Goal: Register for event/course

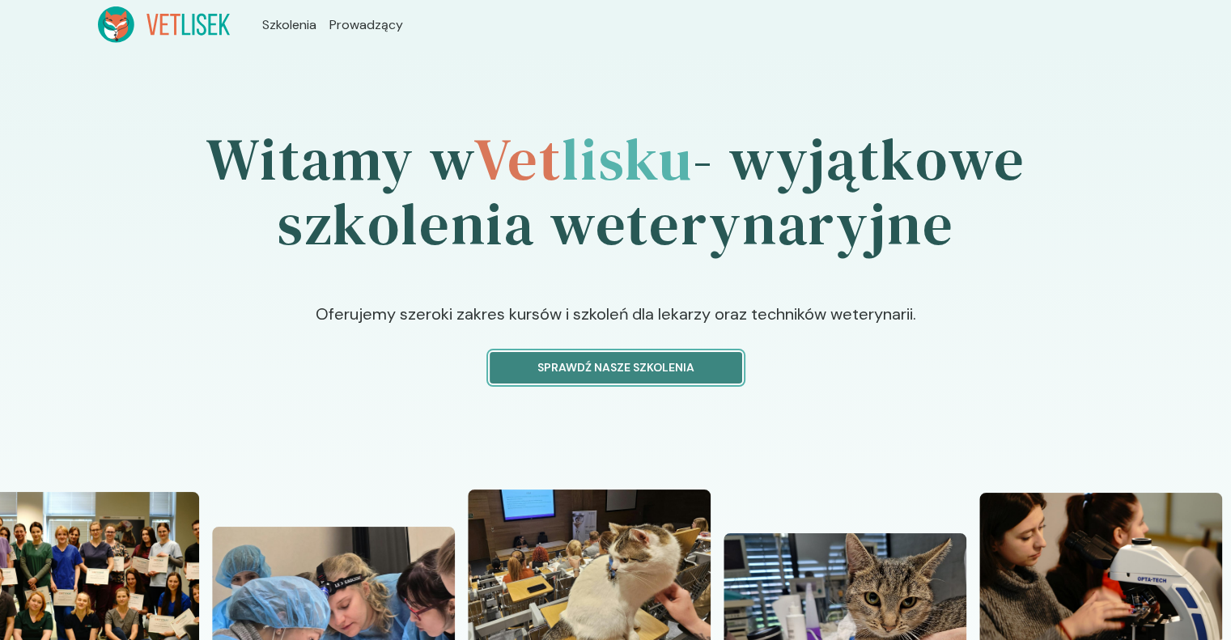
click at [650, 372] on p "Sprawdź nasze szkolenia" at bounding box center [615, 367] width 225 height 17
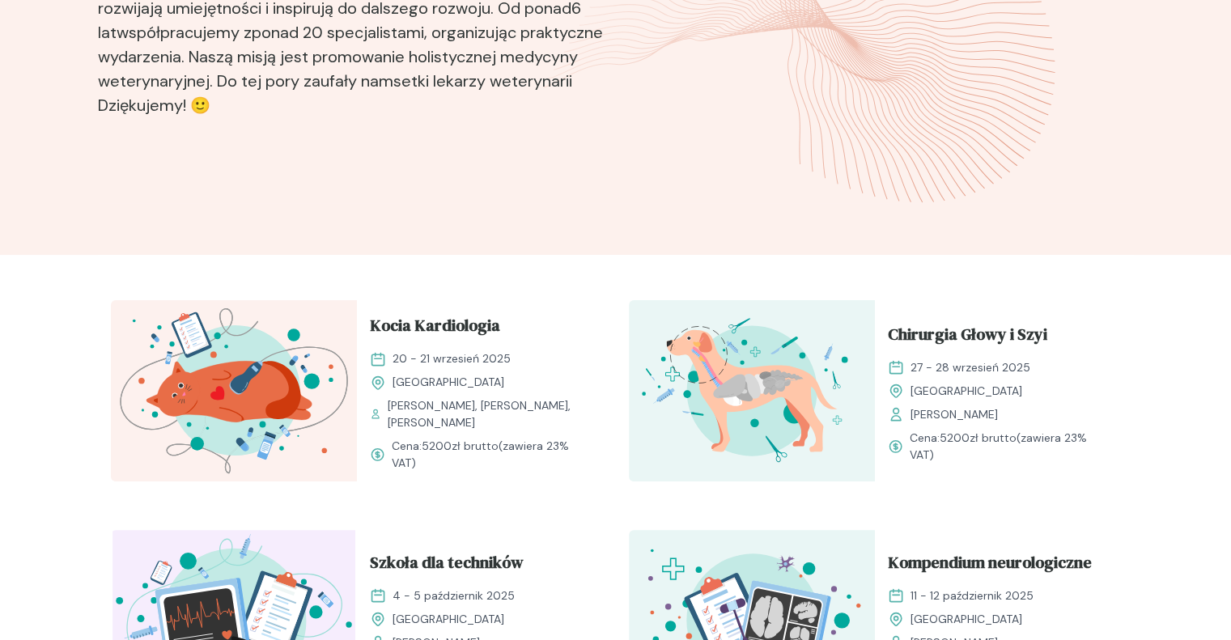
scroll to position [320, 0]
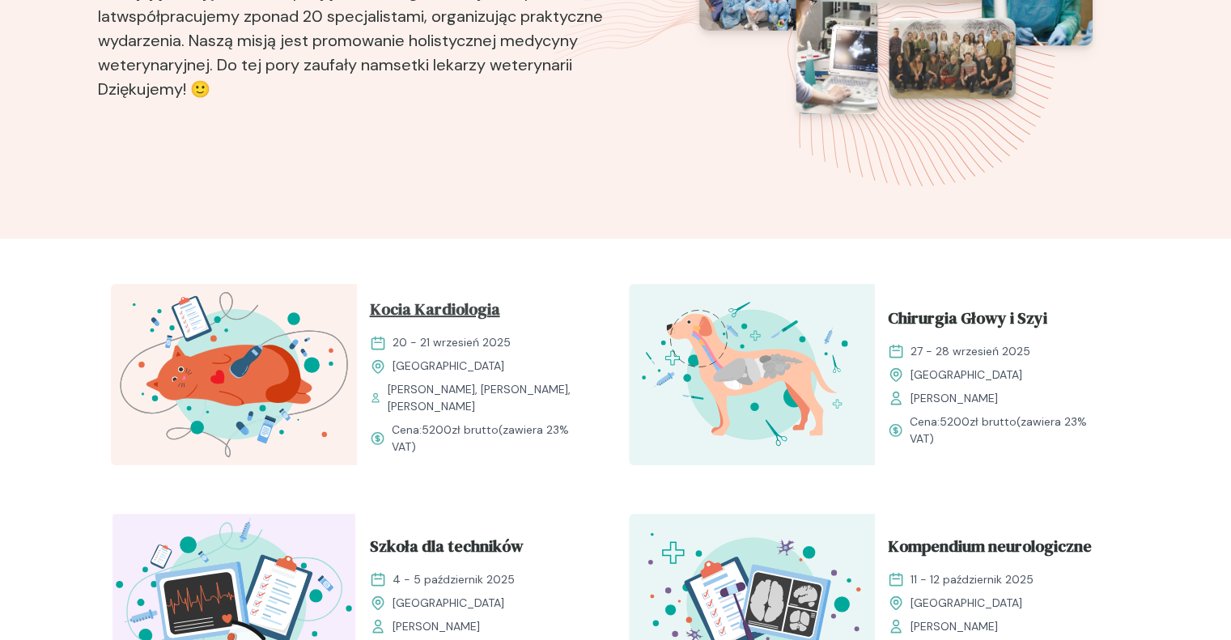
click at [441, 303] on span "Kocia Kardiologia" at bounding box center [435, 312] width 130 height 31
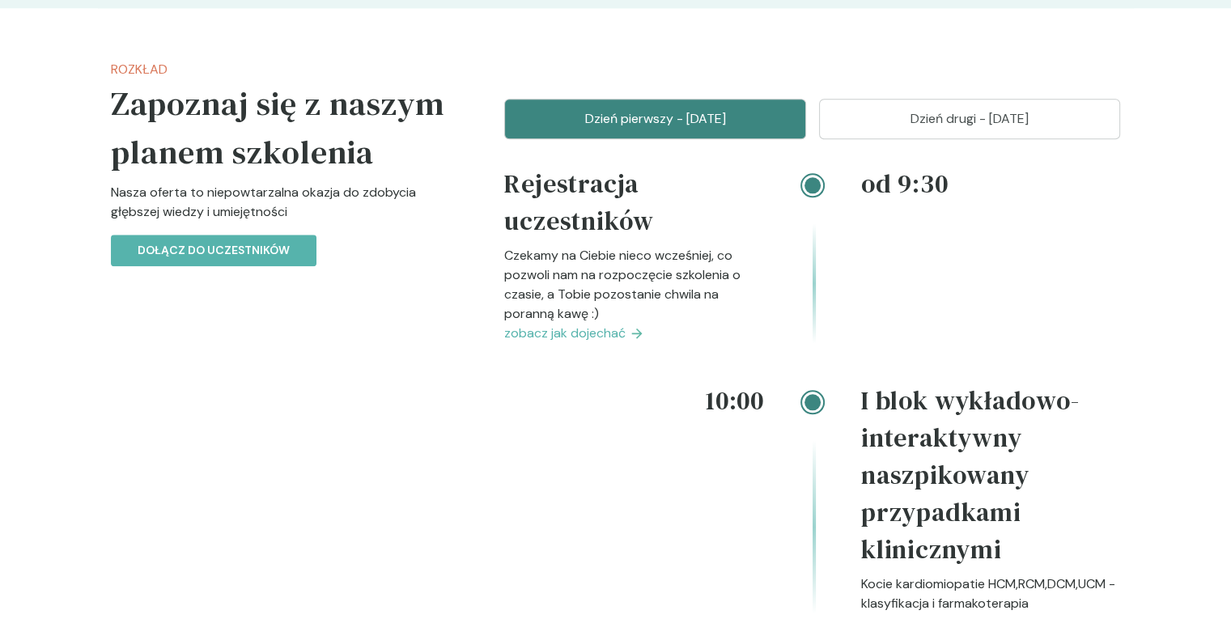
scroll to position [1699, 0]
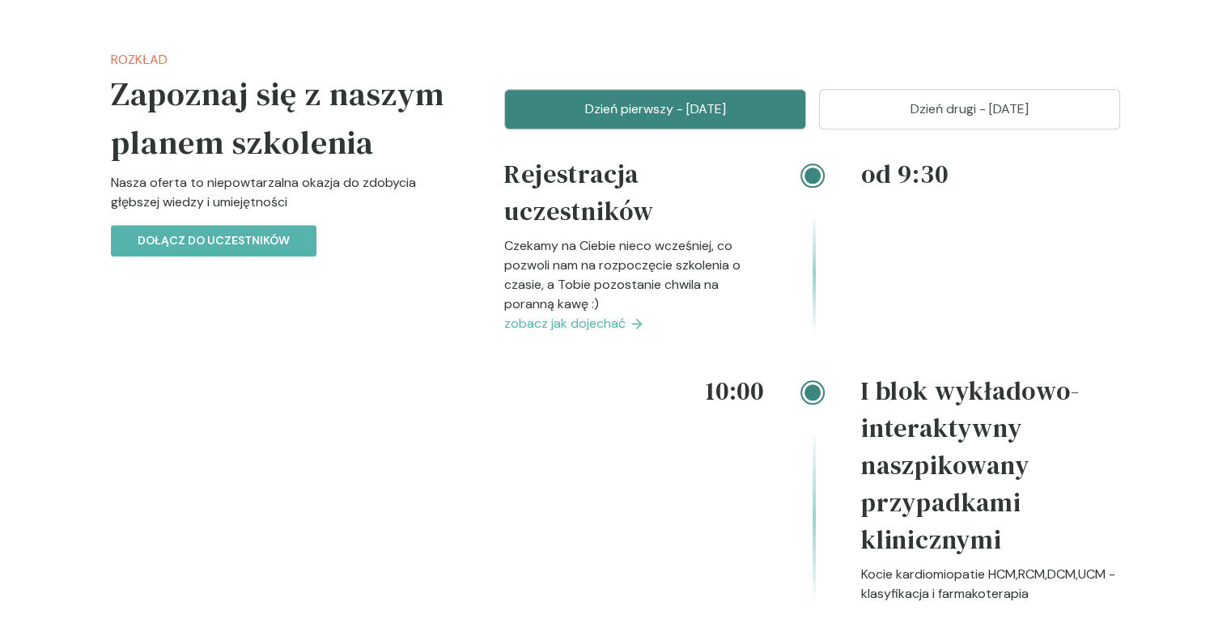
click at [1032, 100] on p "Dzień drugi - [DATE]" at bounding box center [969, 109] width 261 height 19
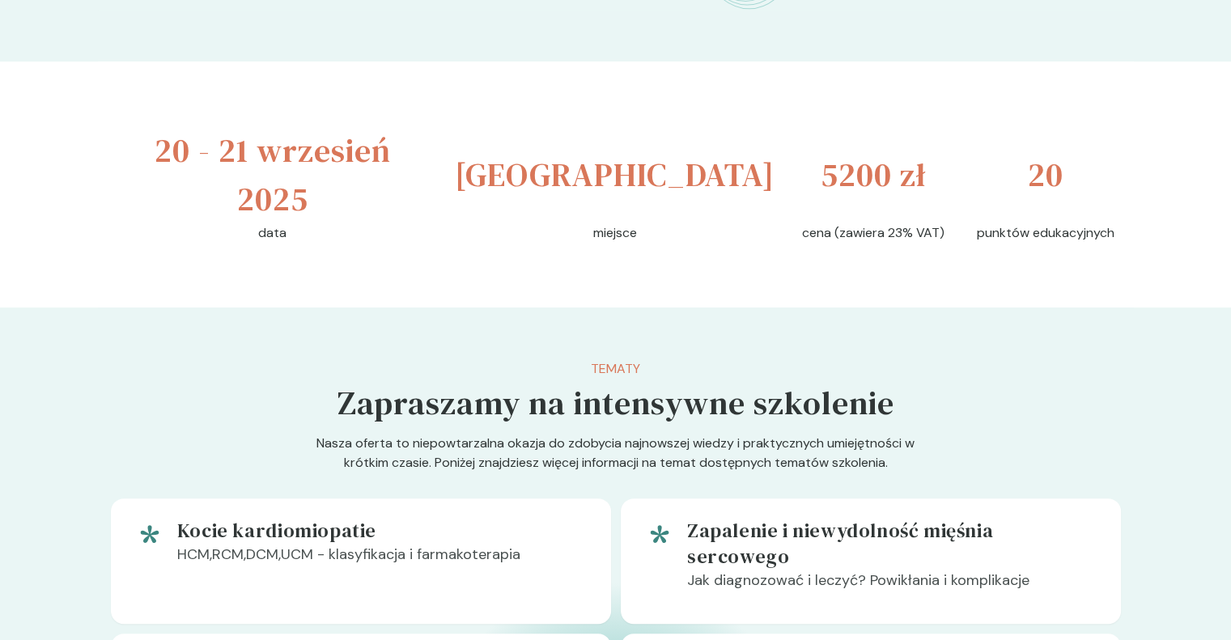
scroll to position [0, 0]
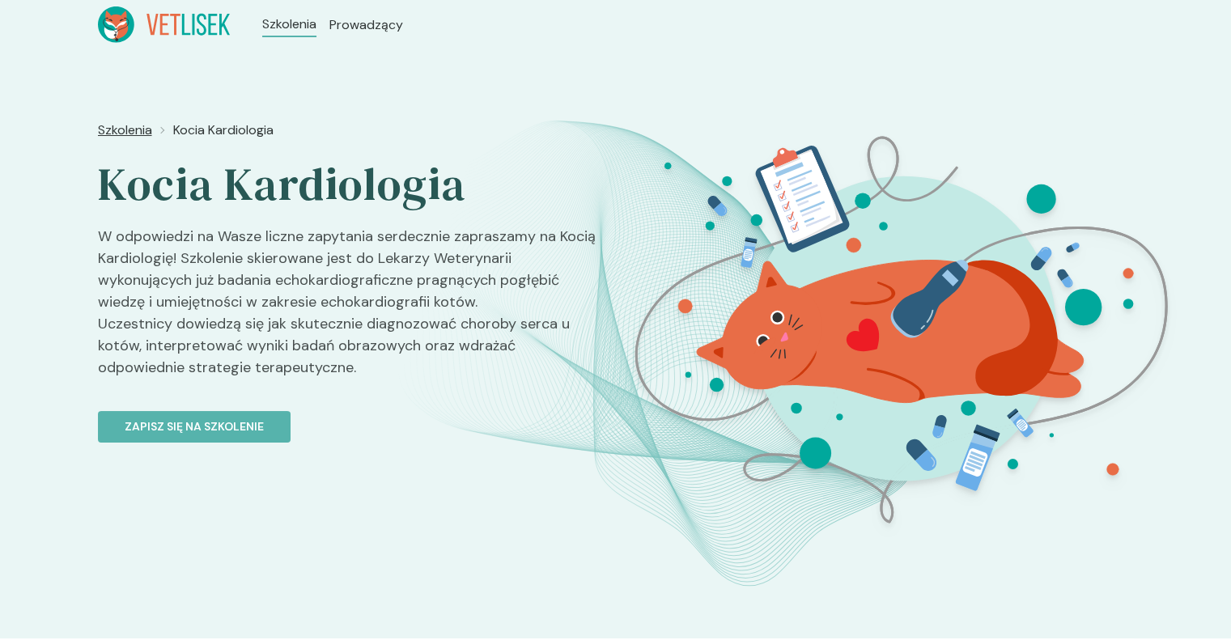
click at [120, 129] on span "Szkolenia" at bounding box center [125, 130] width 54 height 19
